Goal: Information Seeking & Learning: Learn about a topic

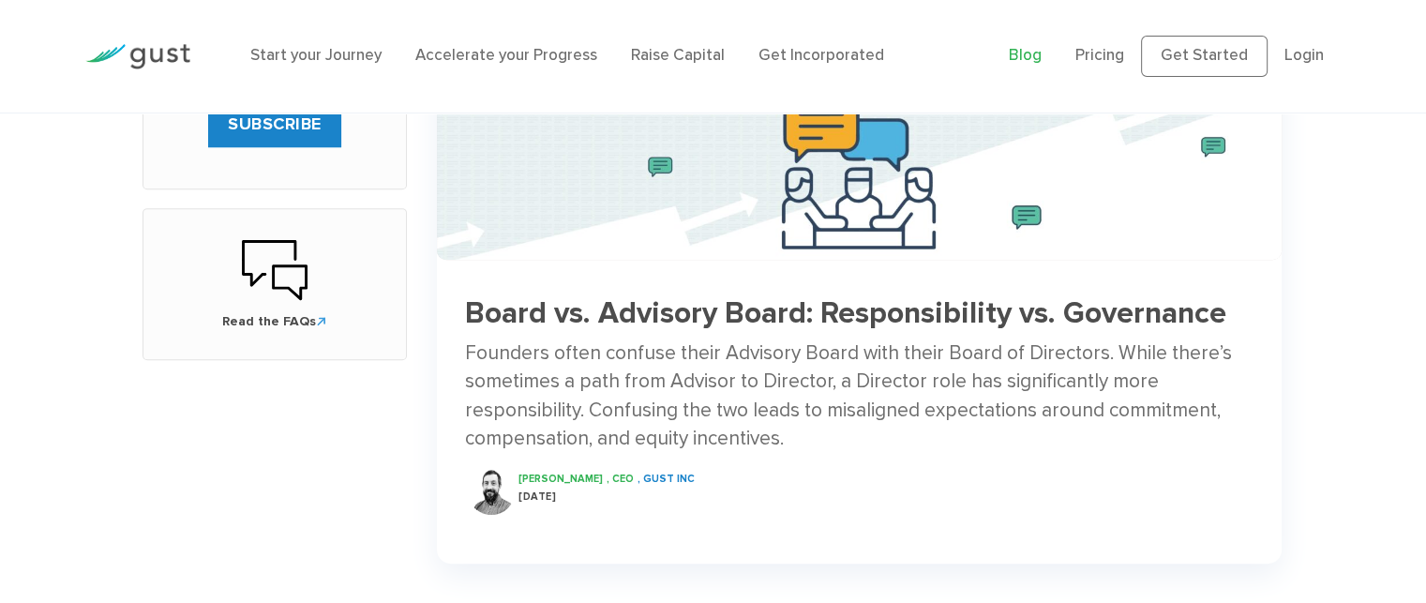
scroll to position [917, 0]
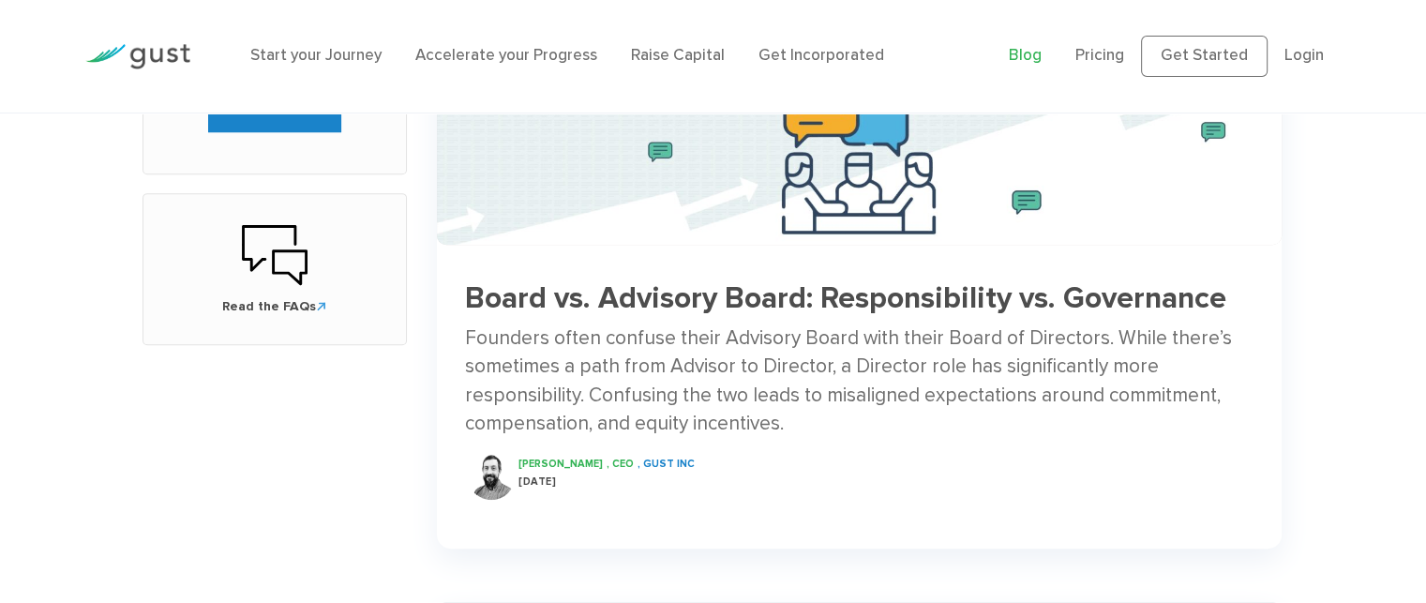
click at [1425, 95] on div "Start your Journey Accelerate your Progress Raise Capital Get Incorporated Blog…" at bounding box center [713, 56] width 1426 height 113
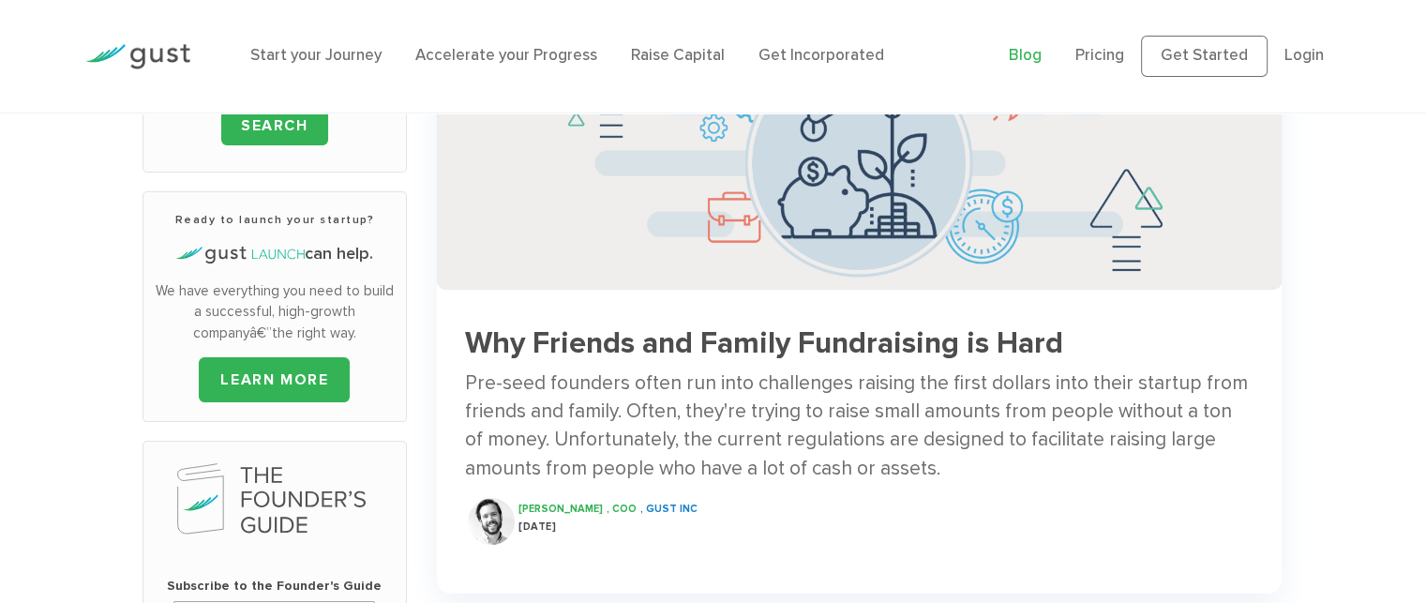
scroll to position [272, 0]
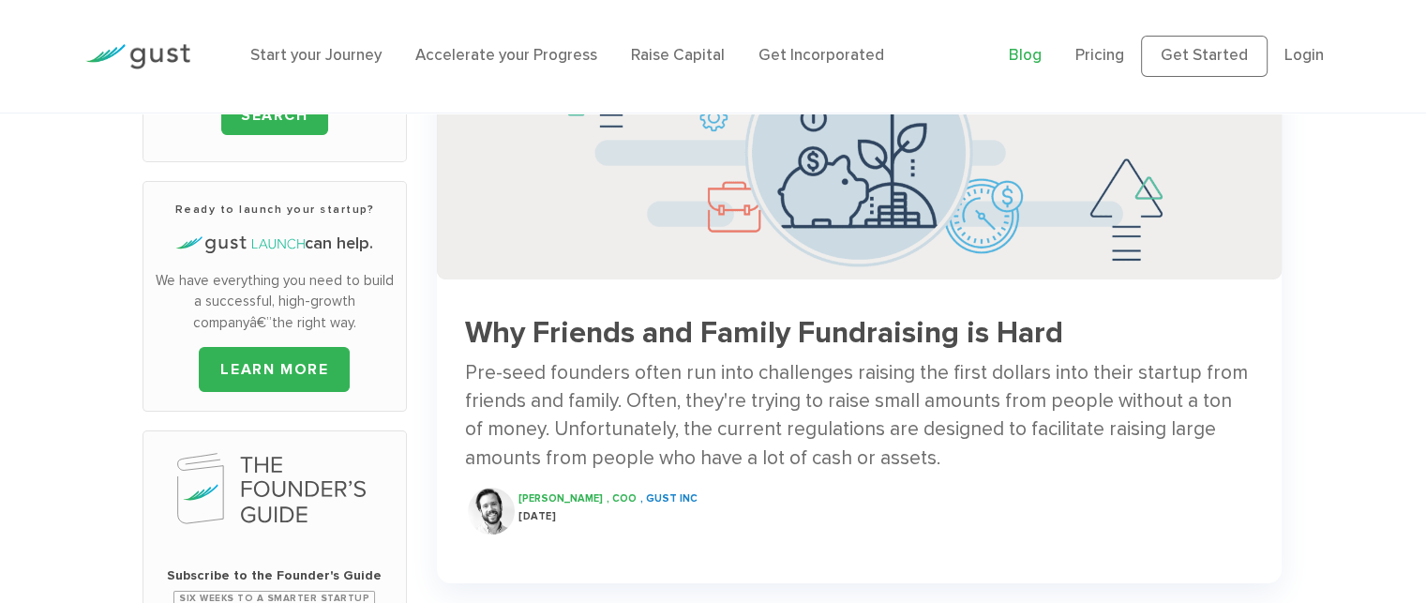
click at [939, 339] on h3 "Why Friends and Family Fundraising is Hard" at bounding box center [859, 333] width 789 height 33
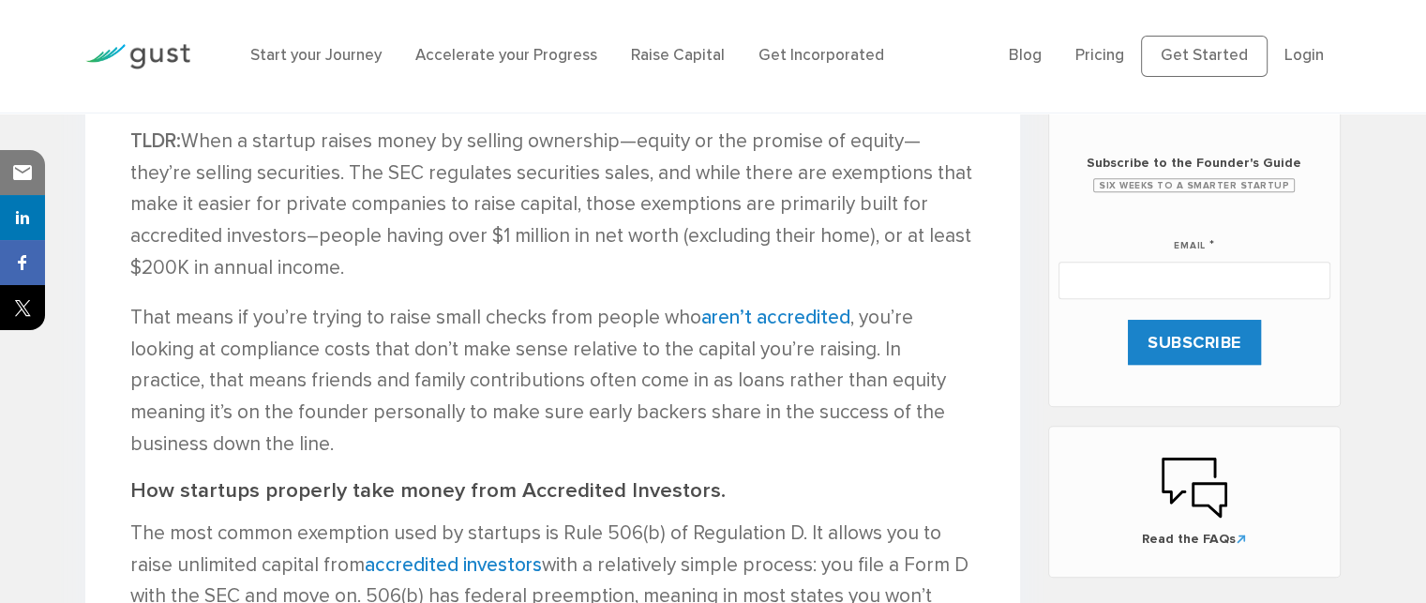
scroll to position [972, 0]
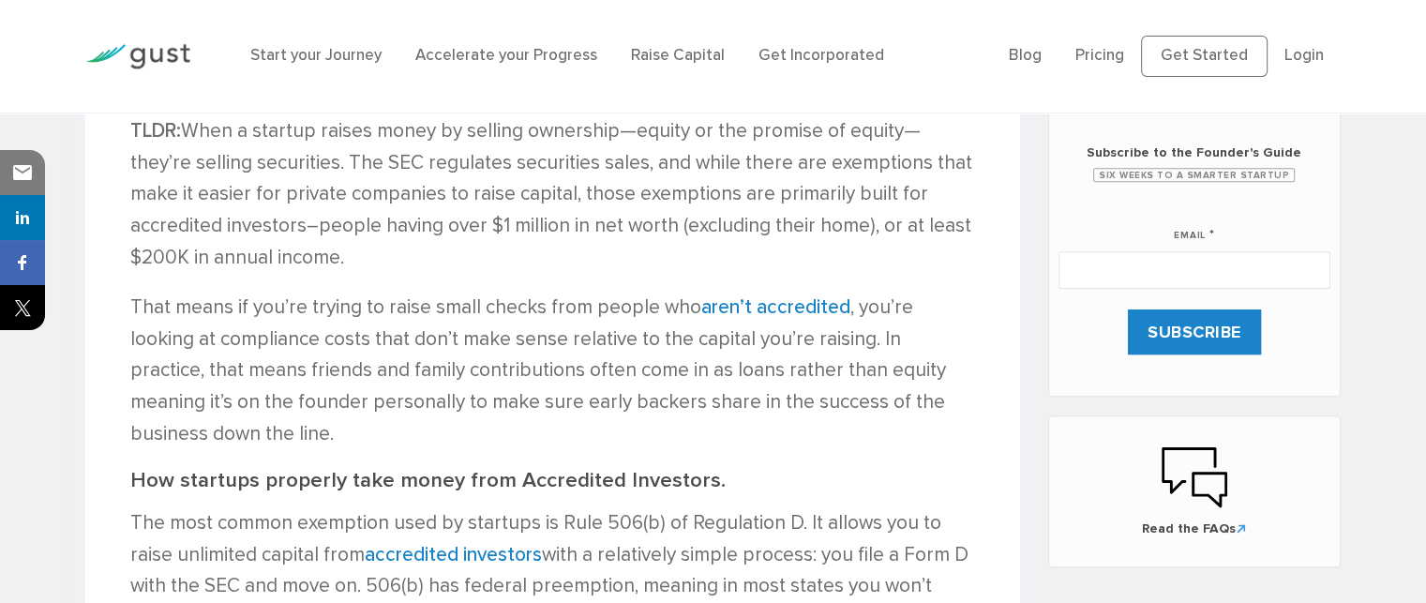
click at [481, 263] on p "TLDR: When a startup raises money by selling ownership—equity or the promise of…" at bounding box center [552, 194] width 845 height 158
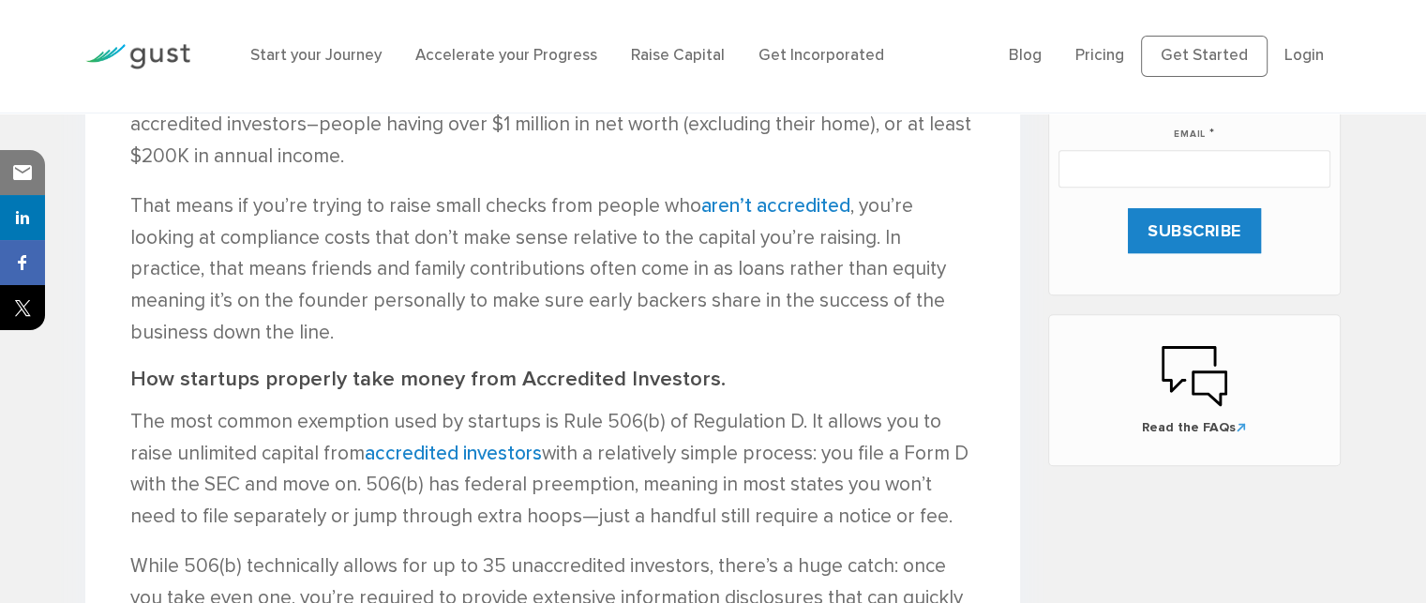
scroll to position [1084, 0]
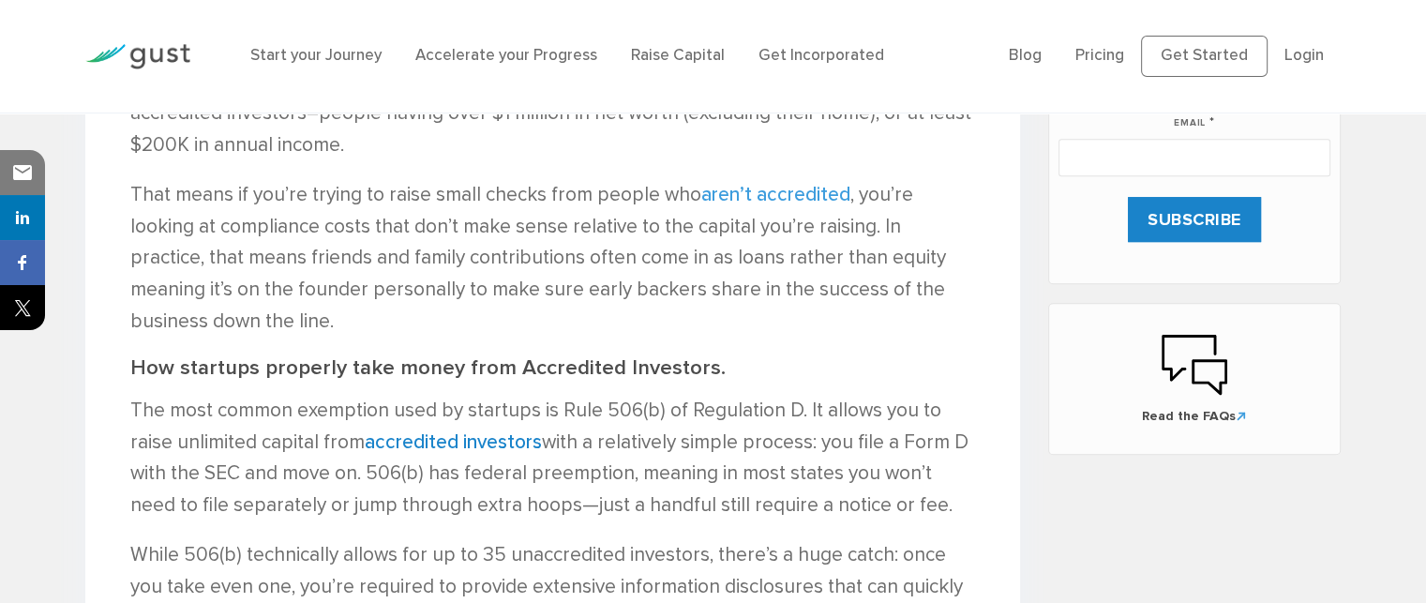
click at [745, 194] on link "aren’t accredited" at bounding box center [775, 194] width 149 height 23
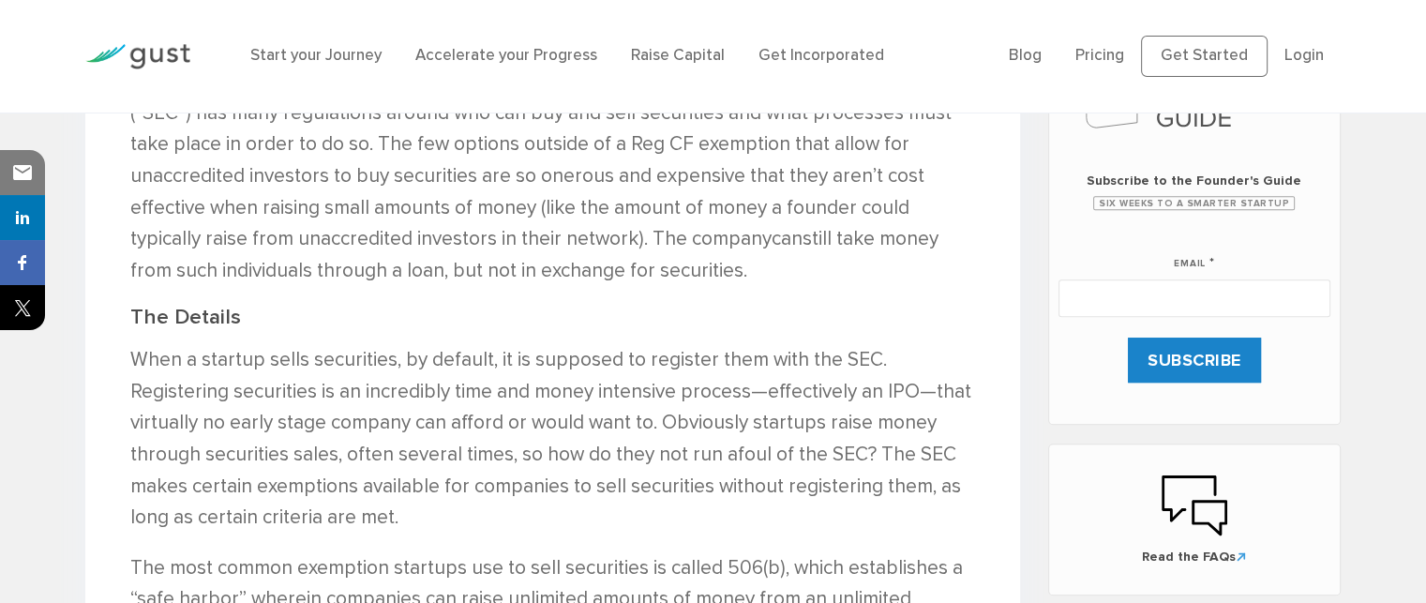
scroll to position [938, 0]
